Goal: Information Seeking & Learning: Learn about a topic

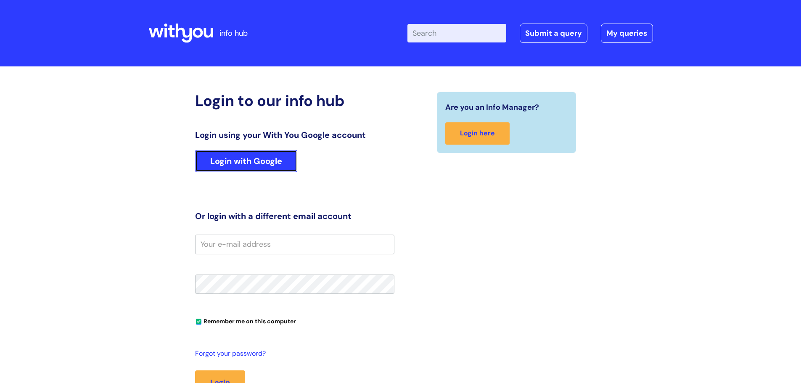
click at [268, 162] on link "Login with Google" at bounding box center [246, 161] width 102 height 22
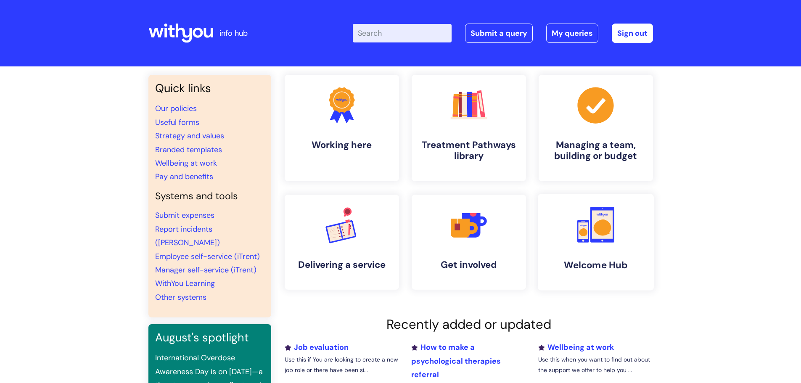
click at [593, 239] on icon at bounding box center [602, 225] width 24 height 36
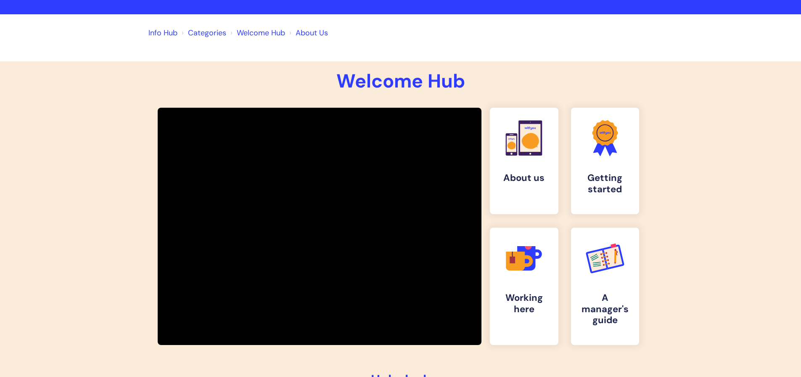
scroll to position [84, 0]
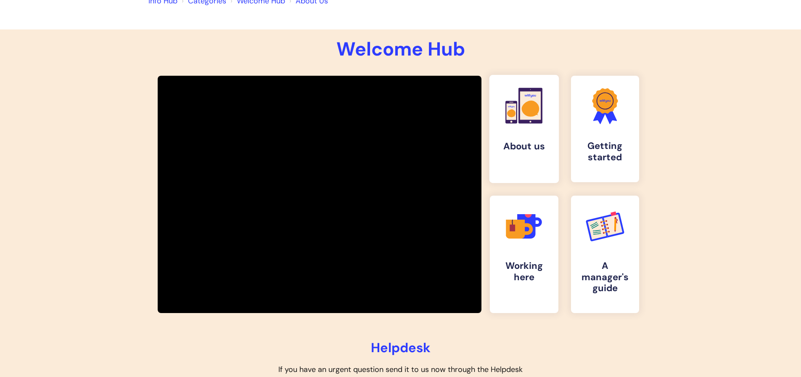
click at [506, 142] on h4 "About us" at bounding box center [523, 146] width 55 height 11
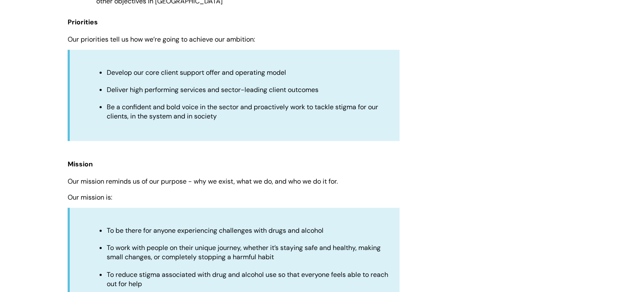
scroll to position [1807, 0]
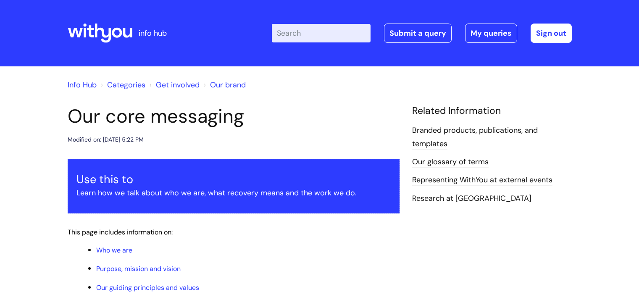
scroll to position [756, 0]
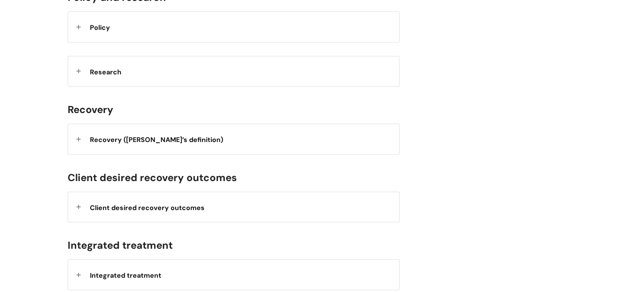
click at [160, 134] on strong "Recovery ([PERSON_NAME]’s definition)" at bounding box center [156, 138] width 133 height 13
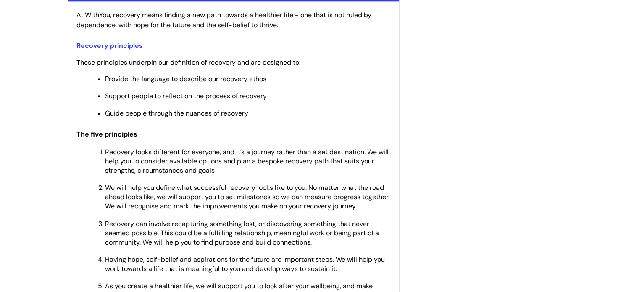
scroll to position [1093, 0]
